Goal: Task Accomplishment & Management: Use online tool/utility

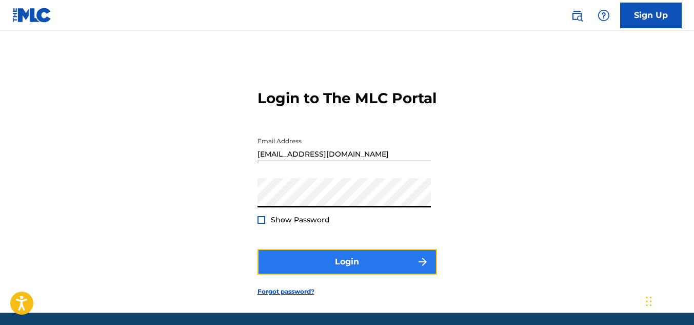
click at [305, 274] on button "Login" at bounding box center [346, 262] width 179 height 26
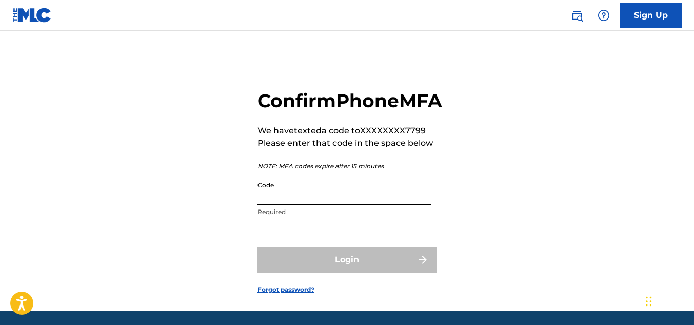
click at [330, 205] on input "Code" at bounding box center [343, 190] width 173 height 29
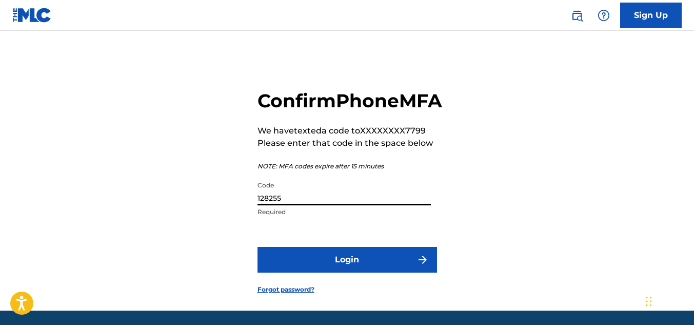
type input "128255"
click at [257, 247] on button "Login" at bounding box center [346, 260] width 179 height 26
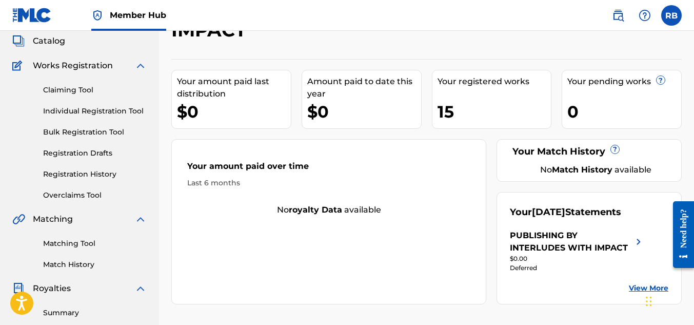
scroll to position [51, 0]
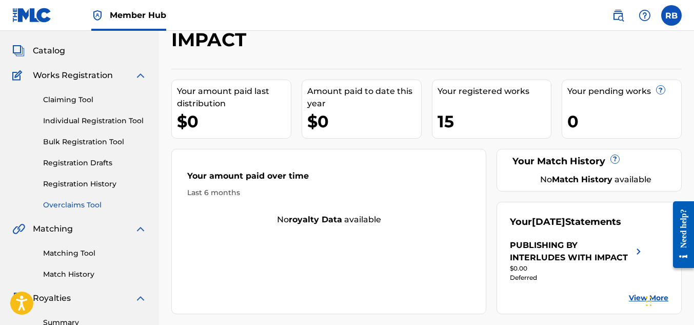
click at [85, 207] on link "Overclaims Tool" at bounding box center [95, 204] width 104 height 11
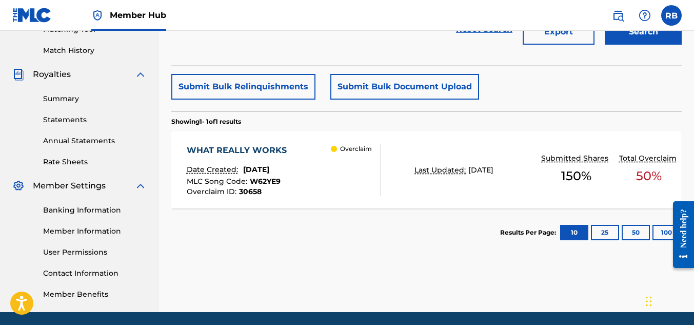
scroll to position [256, 0]
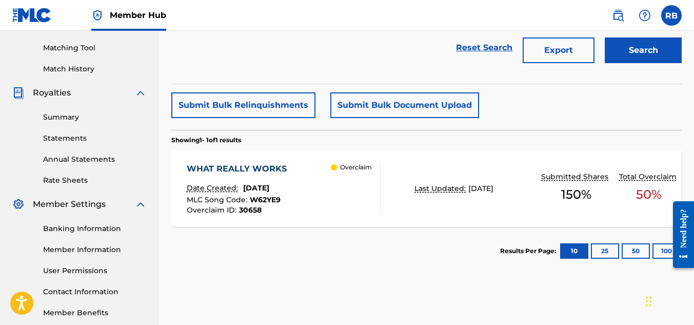
click at [303, 183] on div "WHAT REALLY WORKS Date Created: [DATE] MLC Song Code : W62YE9 Overclaim ID : 30…" at bounding box center [284, 188] width 194 height 51
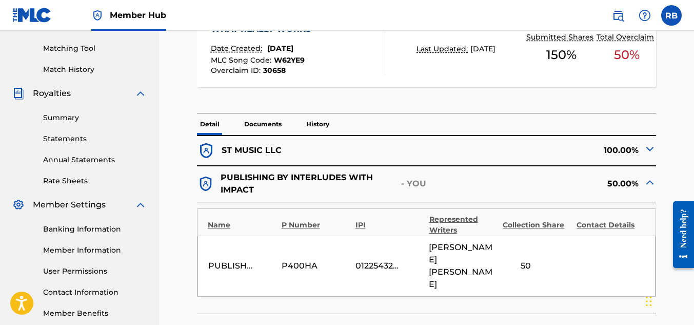
scroll to position [256, 0]
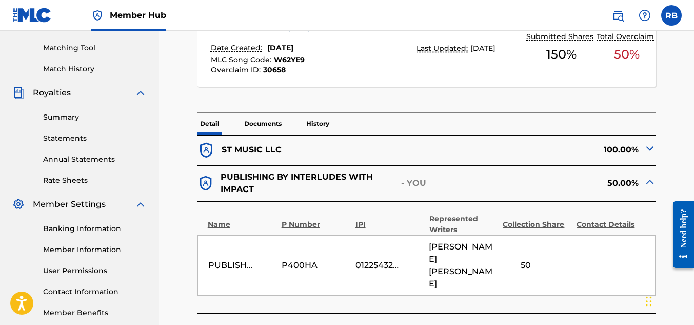
click at [651, 149] on img at bounding box center [649, 148] width 12 height 12
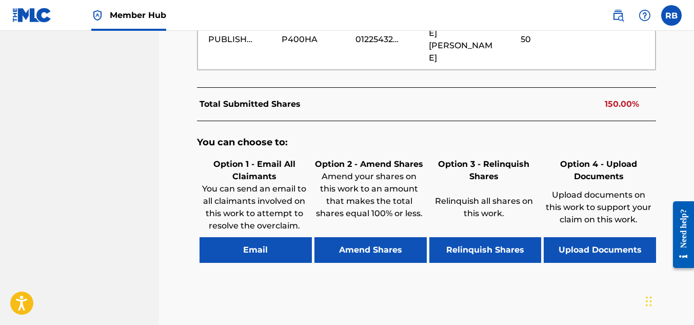
scroll to position [794, 0]
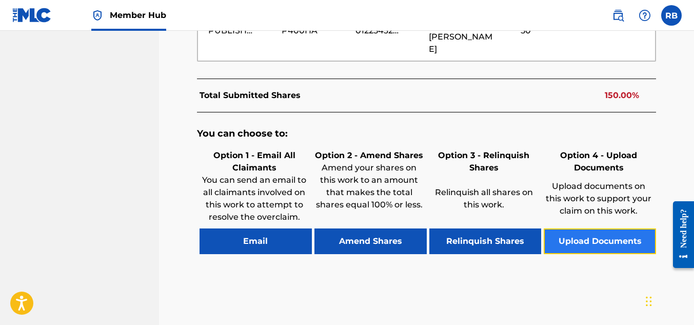
click at [587, 228] on button "Upload Documents" at bounding box center [599, 241] width 112 height 26
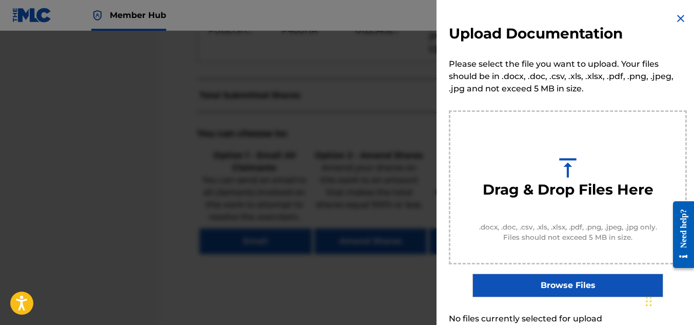
click at [564, 281] on label "Browse Files" at bounding box center [567, 285] width 190 height 24
click at [0, 0] on input "Browse Files" at bounding box center [0, 0] width 0 height 0
click at [553, 195] on h3 "Drag & Drop Files Here" at bounding box center [567, 189] width 171 height 18
click at [542, 286] on label "Browse Files" at bounding box center [567, 285] width 190 height 24
click at [0, 0] on input "Browse Files" at bounding box center [0, 0] width 0 height 0
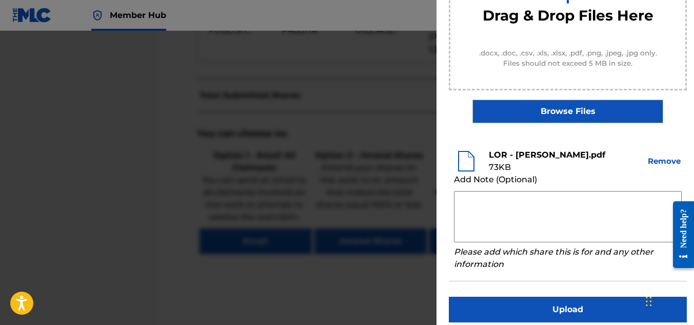
scroll to position [184, 0]
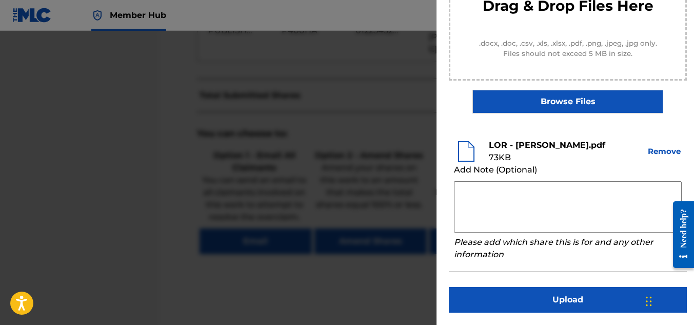
click at [486, 207] on textarea at bounding box center [568, 206] width 228 height 51
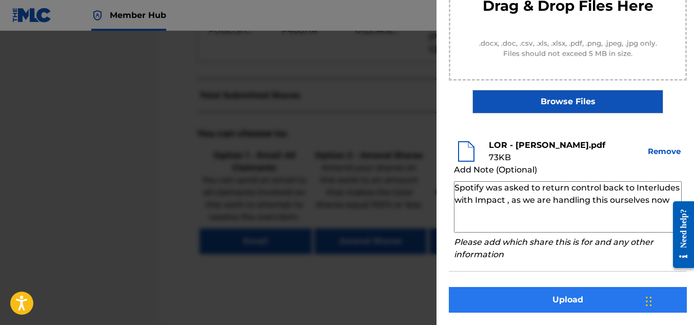
type textarea "Spotify was asked to return control back to Interludes with Impact , as we are …"
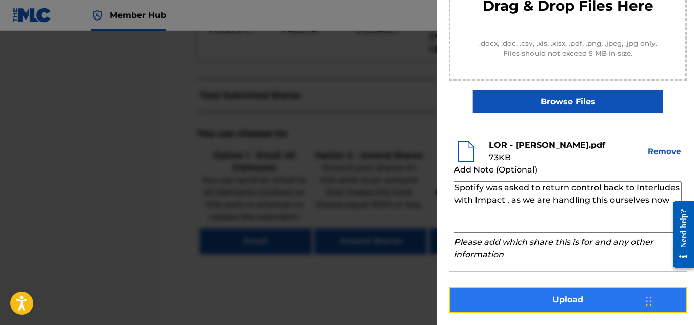
click at [570, 297] on button "Upload" at bounding box center [568, 300] width 238 height 26
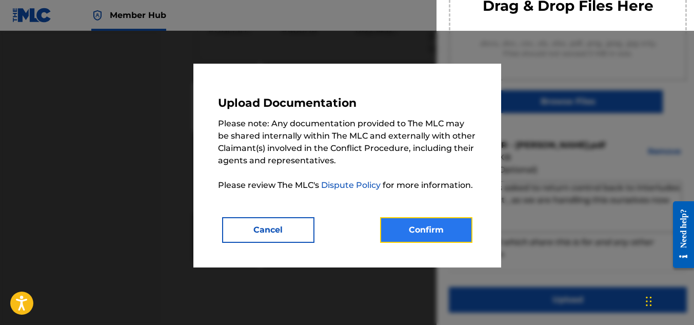
click at [418, 231] on button "Confirm" at bounding box center [426, 230] width 92 height 26
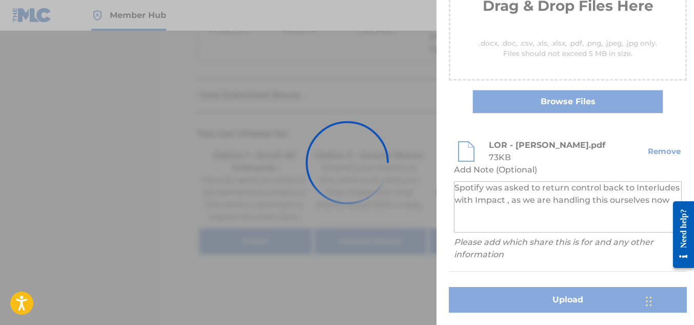
scroll to position [114, 0]
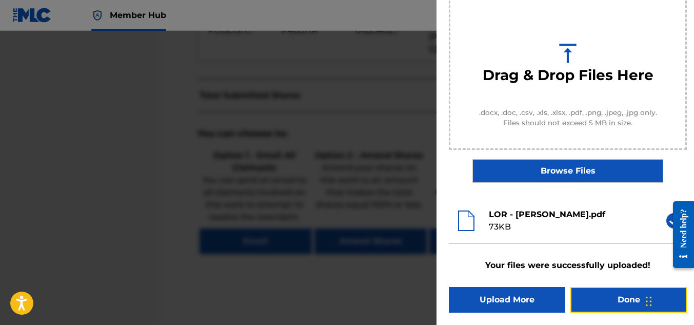
click at [620, 301] on button "Done" at bounding box center [628, 300] width 116 height 26
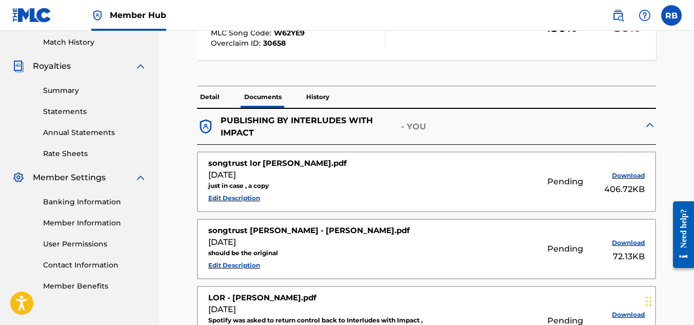
scroll to position [359, 0]
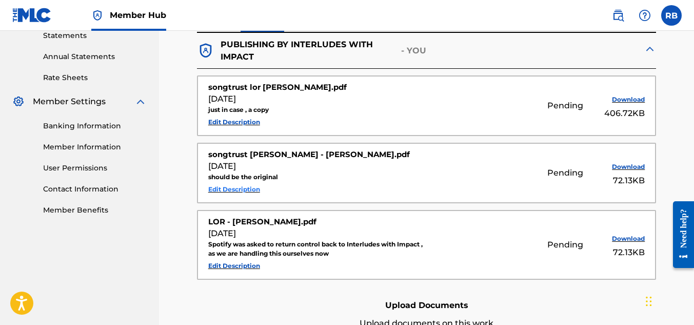
click at [242, 188] on button "Edit Description" at bounding box center [234, 188] width 52 height 15
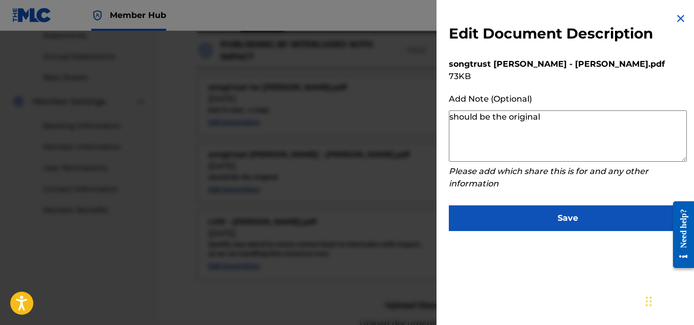
click at [677, 20] on img at bounding box center [680, 18] width 12 height 12
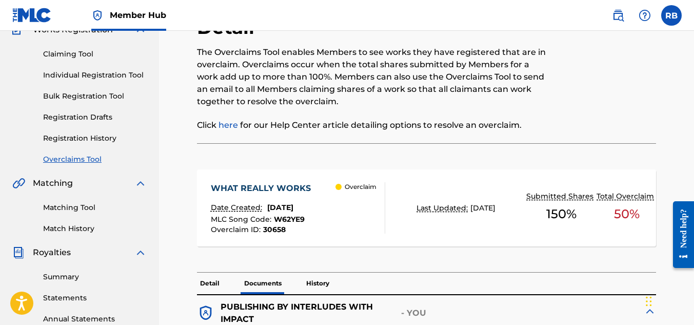
scroll to position [0, 0]
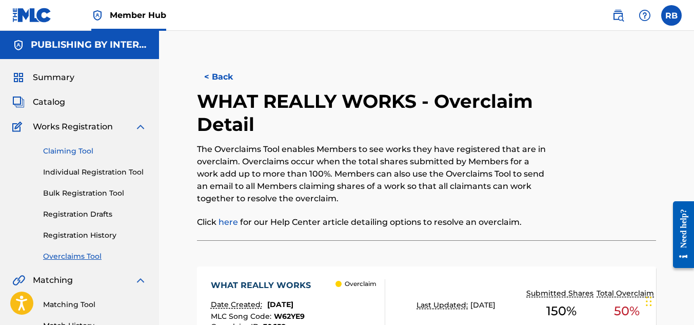
click at [63, 151] on link "Claiming Tool" at bounding box center [95, 151] width 104 height 11
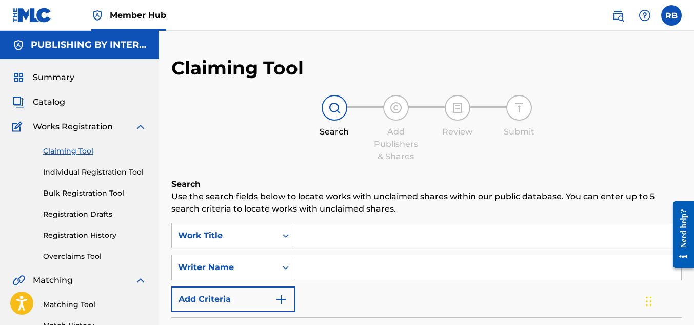
click at [48, 68] on div "Summary Catalog Works Registration Claiming Tool Individual Registration Tool B…" at bounding box center [79, 323] width 159 height 528
click at [52, 78] on span "Summary" at bounding box center [54, 77] width 42 height 12
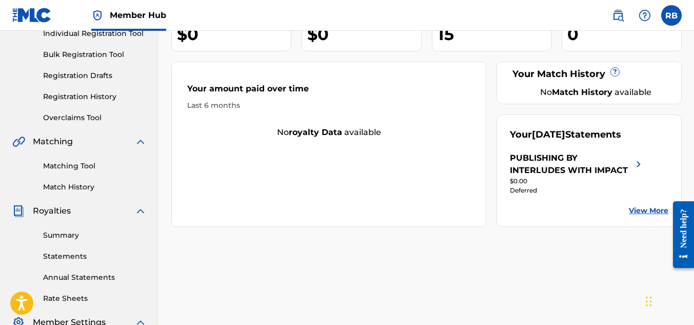
scroll to position [154, 0]
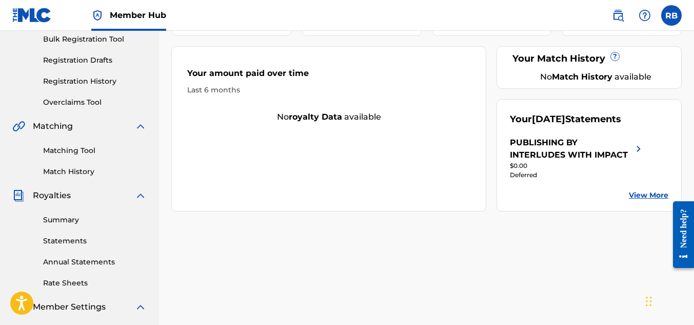
click at [653, 200] on link "View More" at bounding box center [648, 195] width 39 height 11
